Goal: Book appointment/travel/reservation

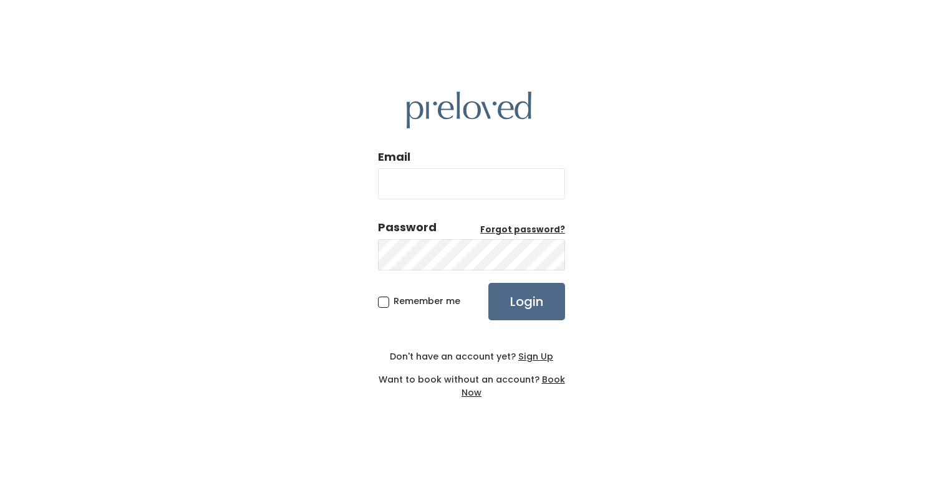
type input "[PERSON_NAME][EMAIL_ADDRESS][DOMAIN_NAME]"
click at [446, 302] on span "Remember me" at bounding box center [426, 301] width 67 height 12
click at [401, 302] on input "Remember me" at bounding box center [397, 299] width 8 height 8
checkbox input "true"
click at [514, 302] on input "Login" at bounding box center [526, 301] width 77 height 37
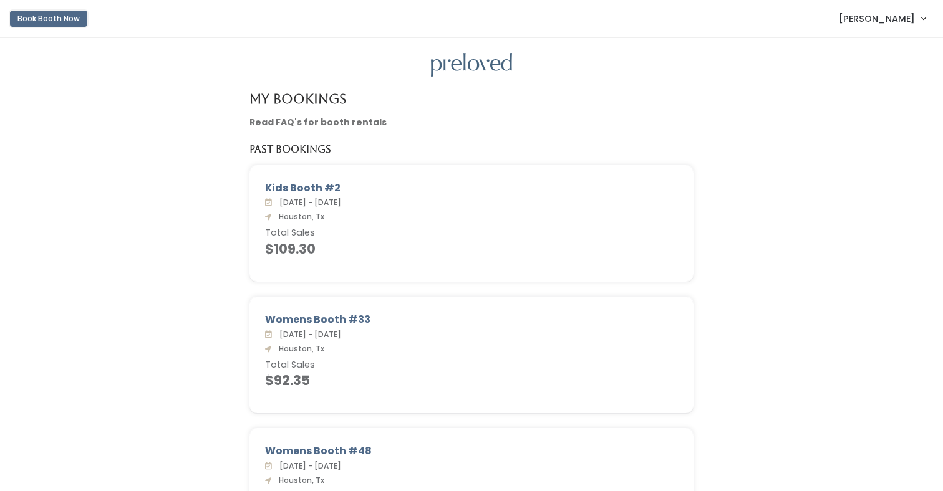
click at [62, 18] on button "Book Booth Now" at bounding box center [48, 19] width 77 height 16
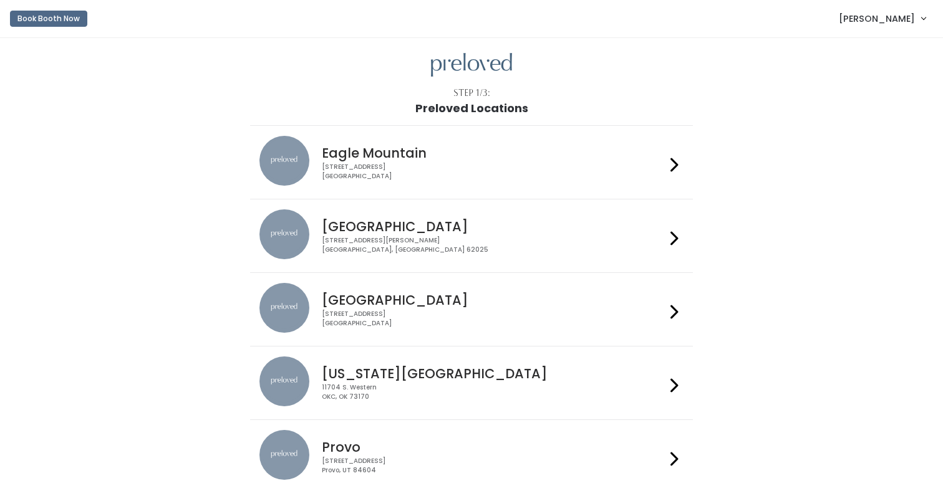
click at [356, 307] on h4 "Houston" at bounding box center [493, 300] width 343 height 14
